Goal: Check status: Check status

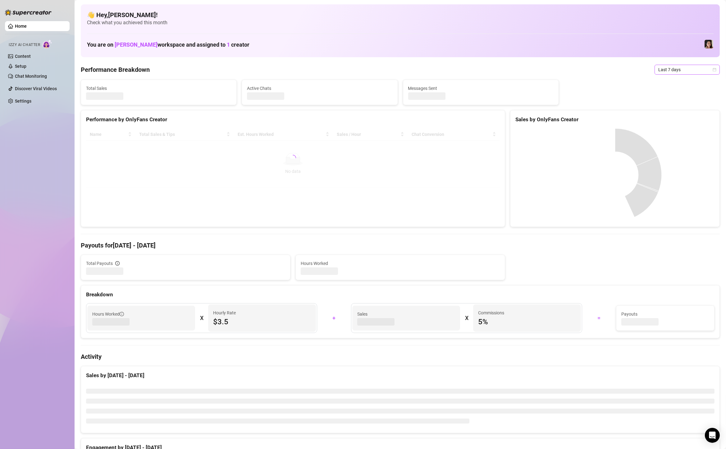
click at [671, 65] on span "Last 7 days" at bounding box center [688, 69] width 58 height 9
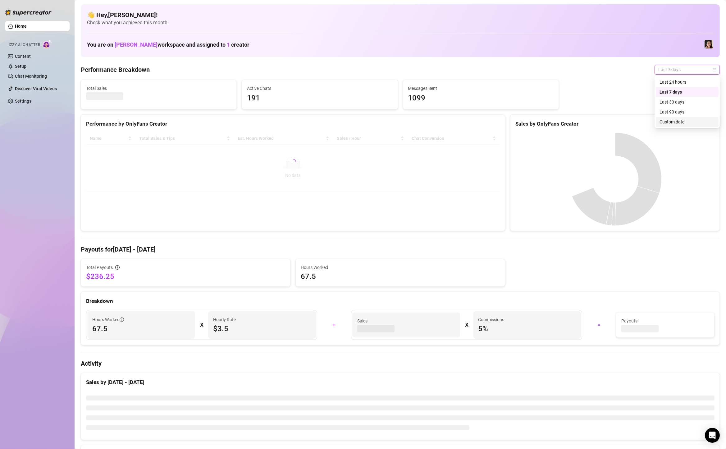
click at [670, 121] on div "Custom date" at bounding box center [687, 121] width 55 height 7
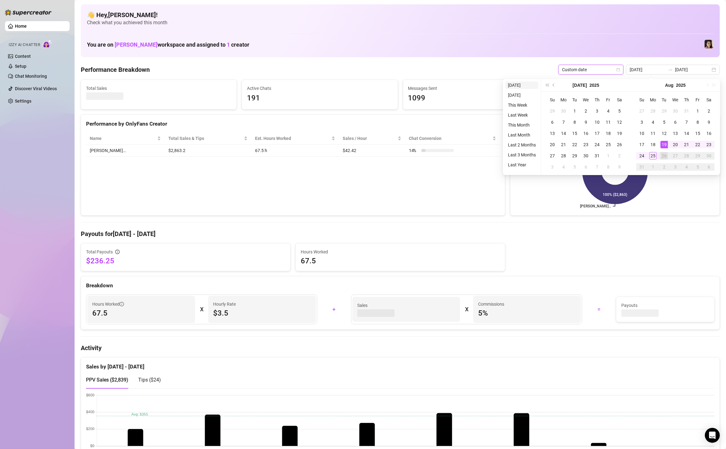
type input "[DATE]"
click at [525, 84] on li "[DATE]" at bounding box center [522, 84] width 33 height 7
type input "[DATE]"
